Goal: Information Seeking & Learning: Learn about a topic

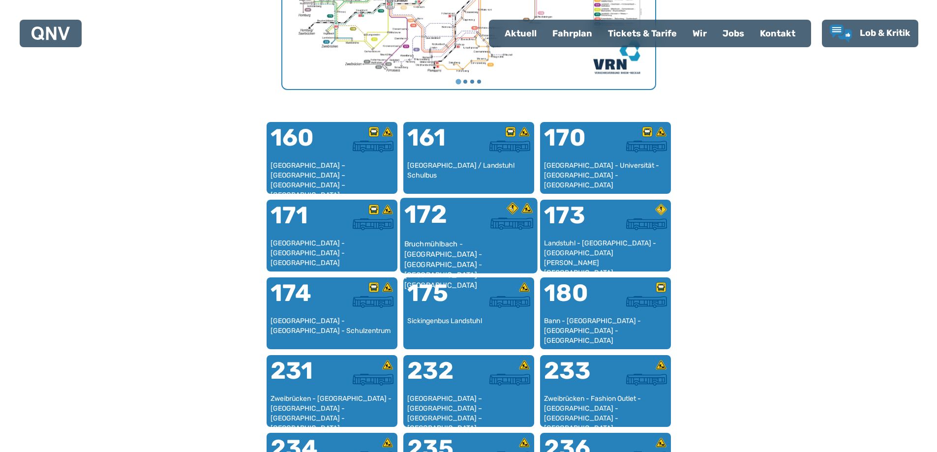
scroll to position [590, 0]
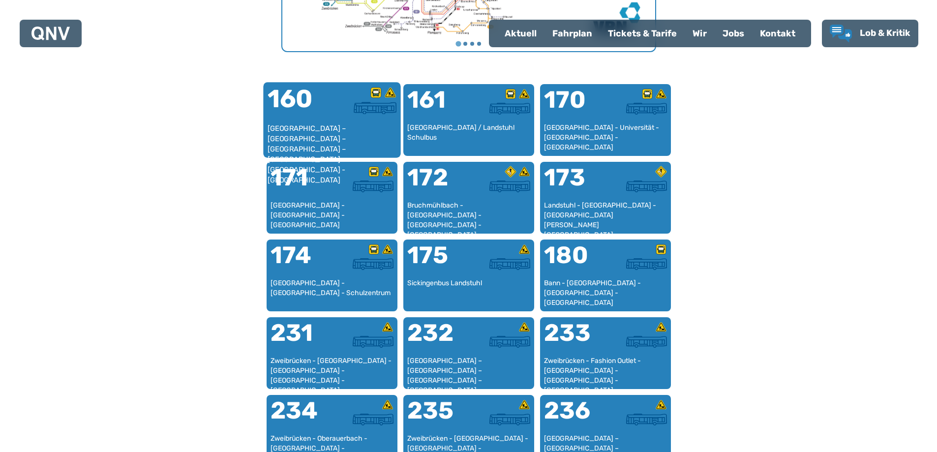
click at [332, 131] on div "[GEOGRAPHIC_DATA] – [GEOGRAPHIC_DATA] – [GEOGRAPHIC_DATA] – [GEOGRAPHIC_DATA] –…" at bounding box center [331, 139] width 129 height 30
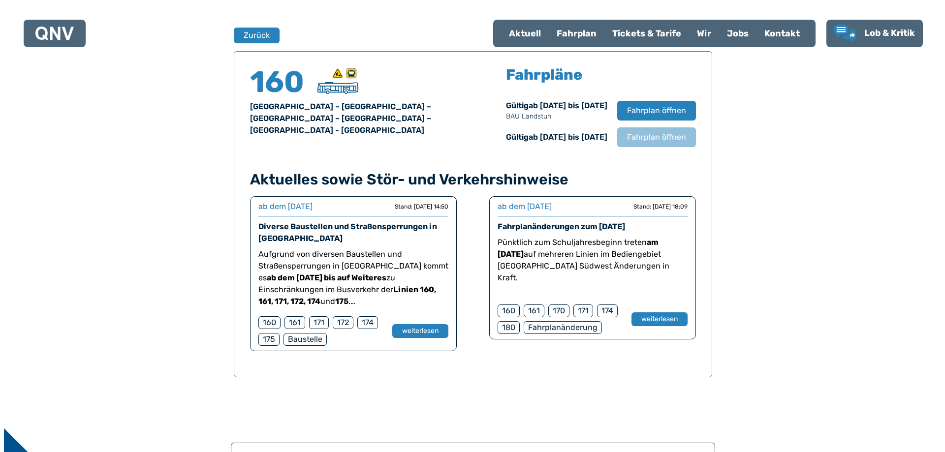
scroll to position [649, 0]
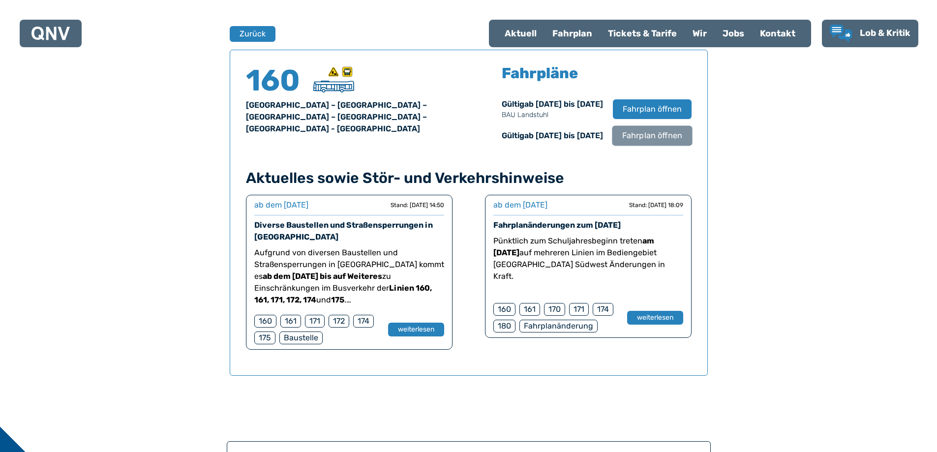
click at [654, 137] on span "Fahrplan öffnen" at bounding box center [652, 136] width 60 height 12
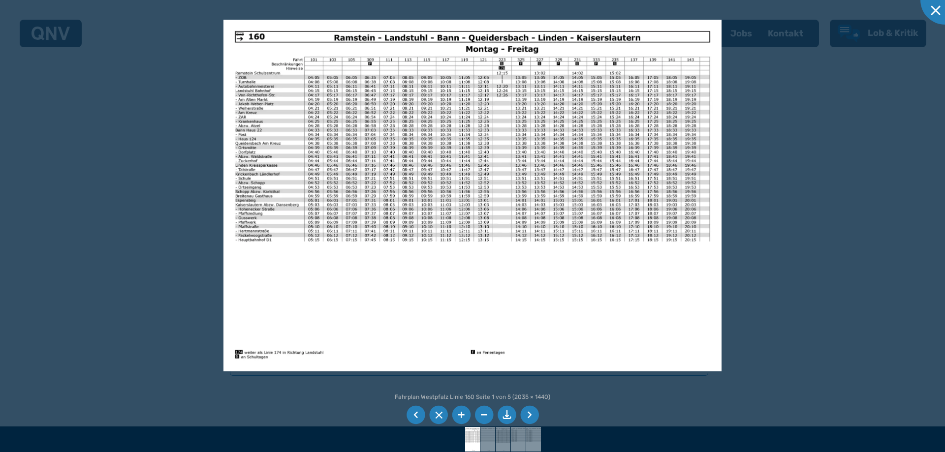
click at [528, 412] on li at bounding box center [529, 415] width 19 height 19
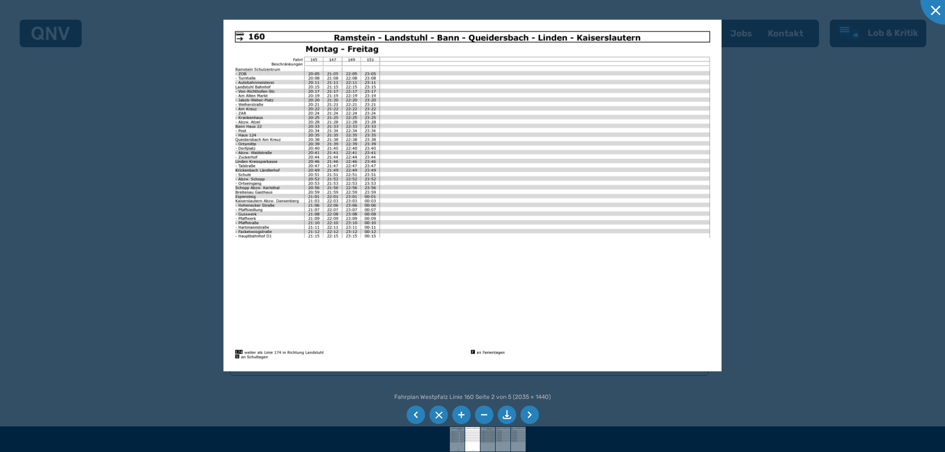
click at [528, 412] on li at bounding box center [529, 415] width 19 height 19
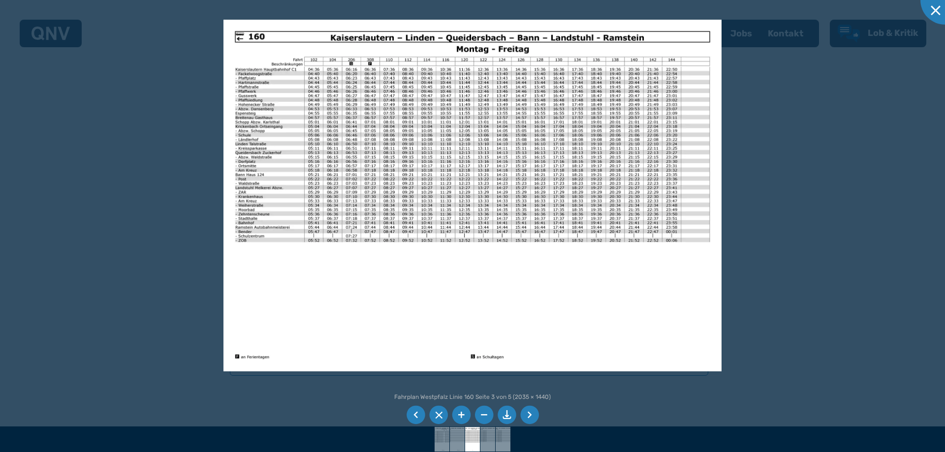
click at [269, 110] on img at bounding box center [471, 196] width 497 height 352
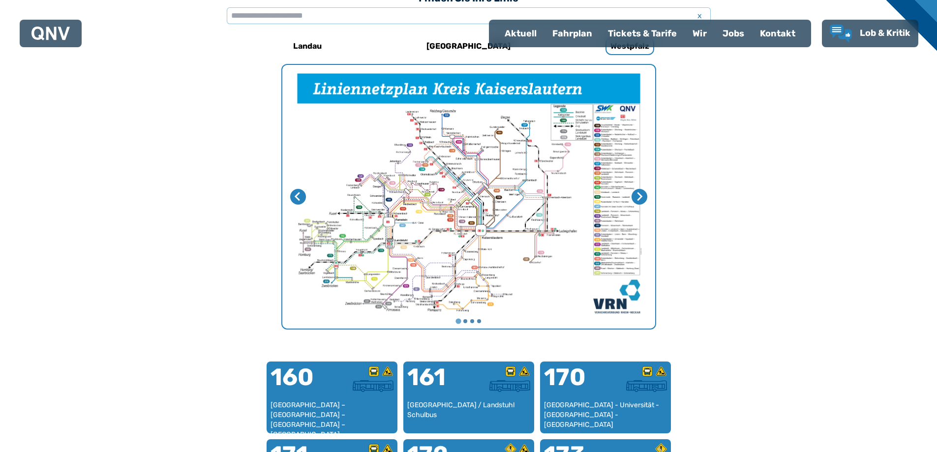
scroll to position [303, 0]
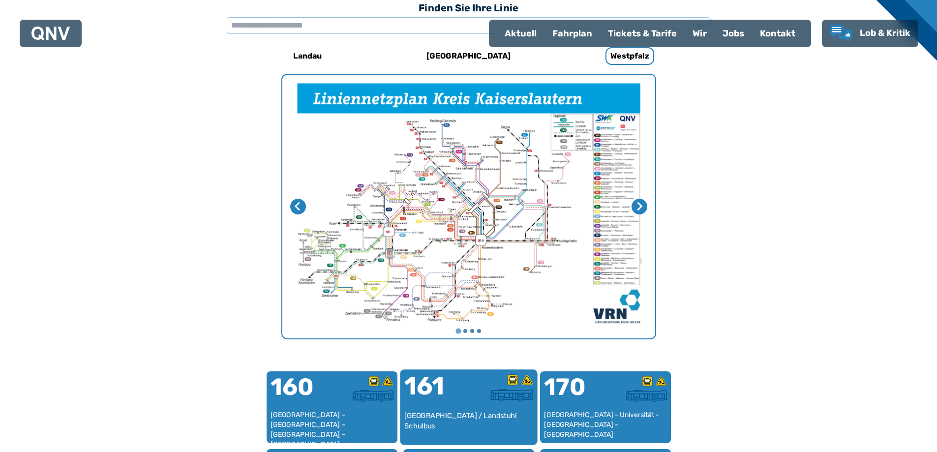
click at [458, 411] on div "[GEOGRAPHIC_DATA] / Landstuhl Schulbus" at bounding box center [468, 426] width 129 height 30
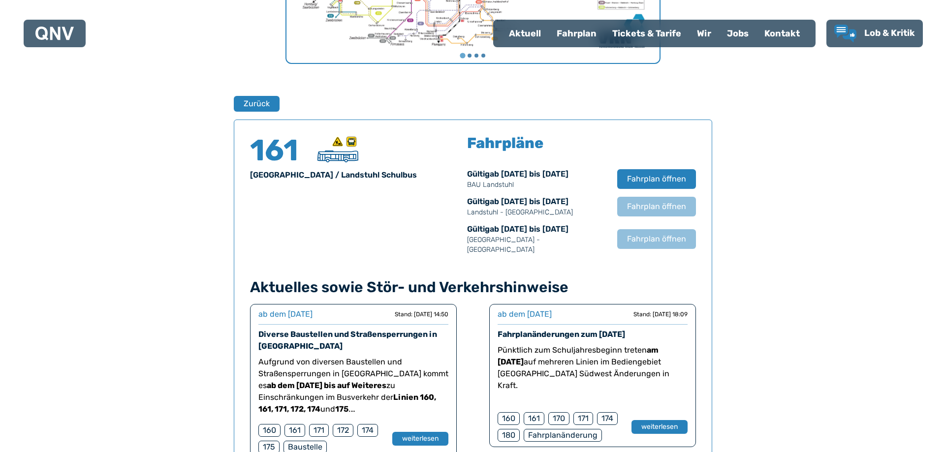
scroll to position [649, 0]
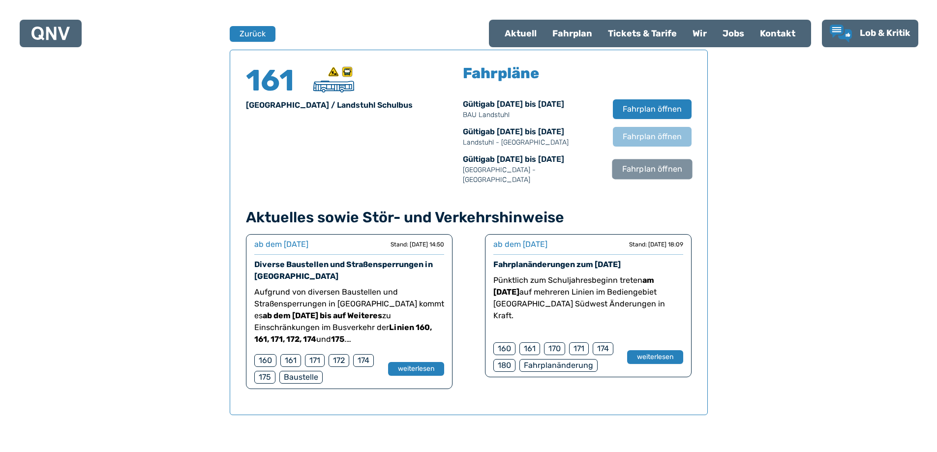
click at [649, 163] on span "Fahrplan öffnen" at bounding box center [652, 169] width 60 height 12
